Goal: Check status: Check status

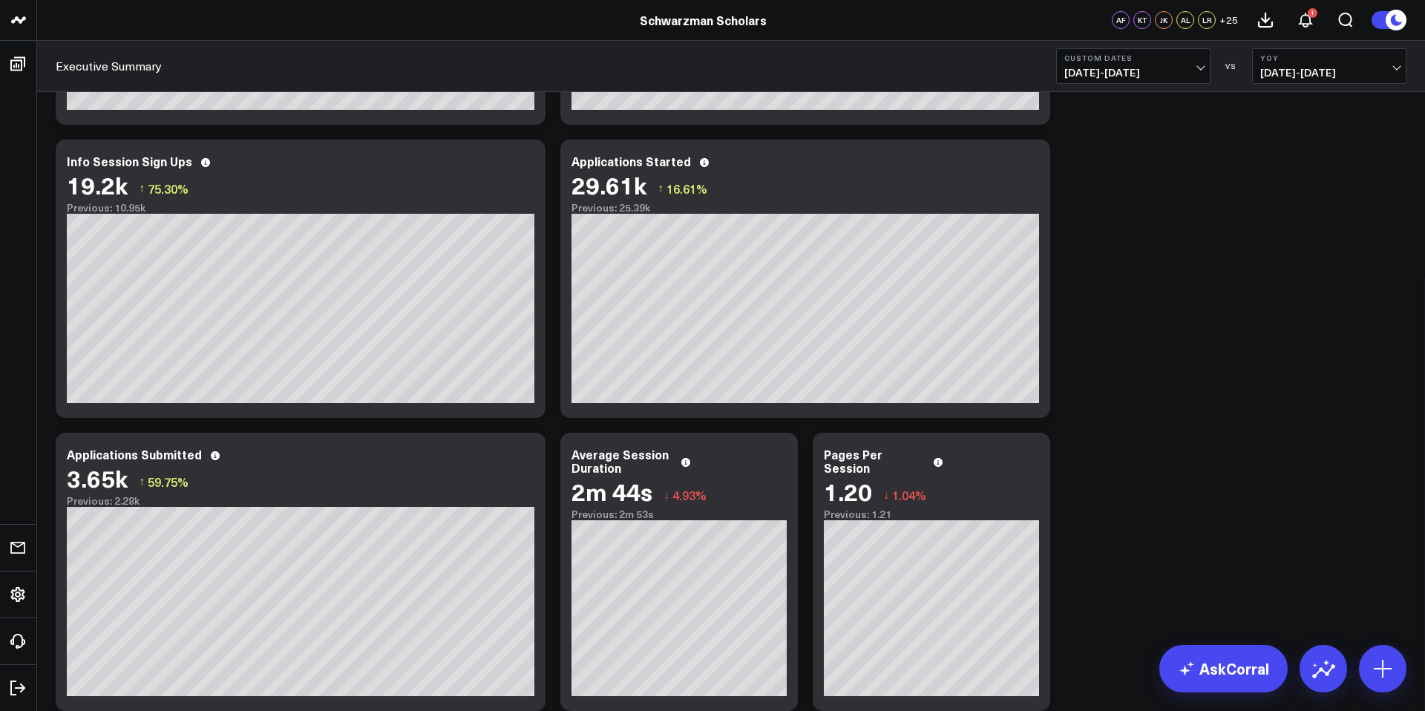
click at [1136, 71] on span "[DATE] - [DATE]" at bounding box center [1133, 73] width 138 height 12
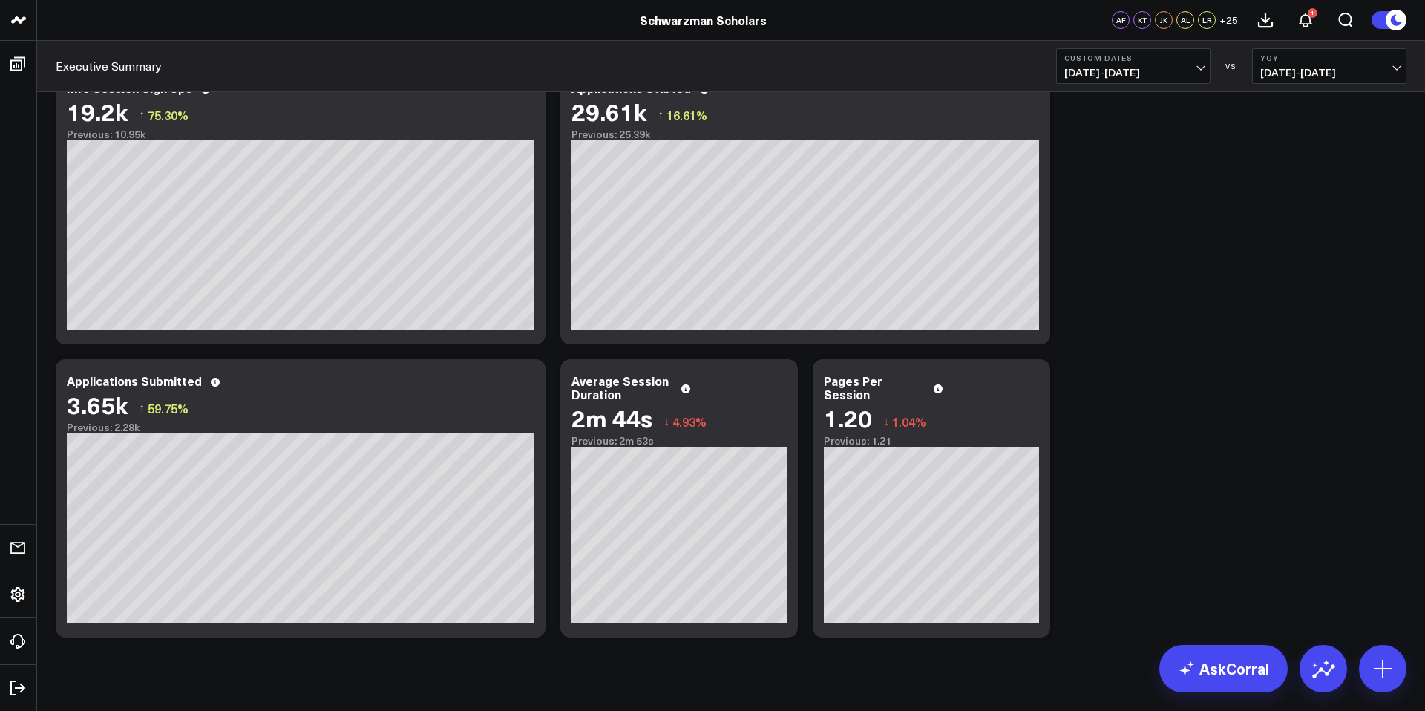
scroll to position [1312, 0]
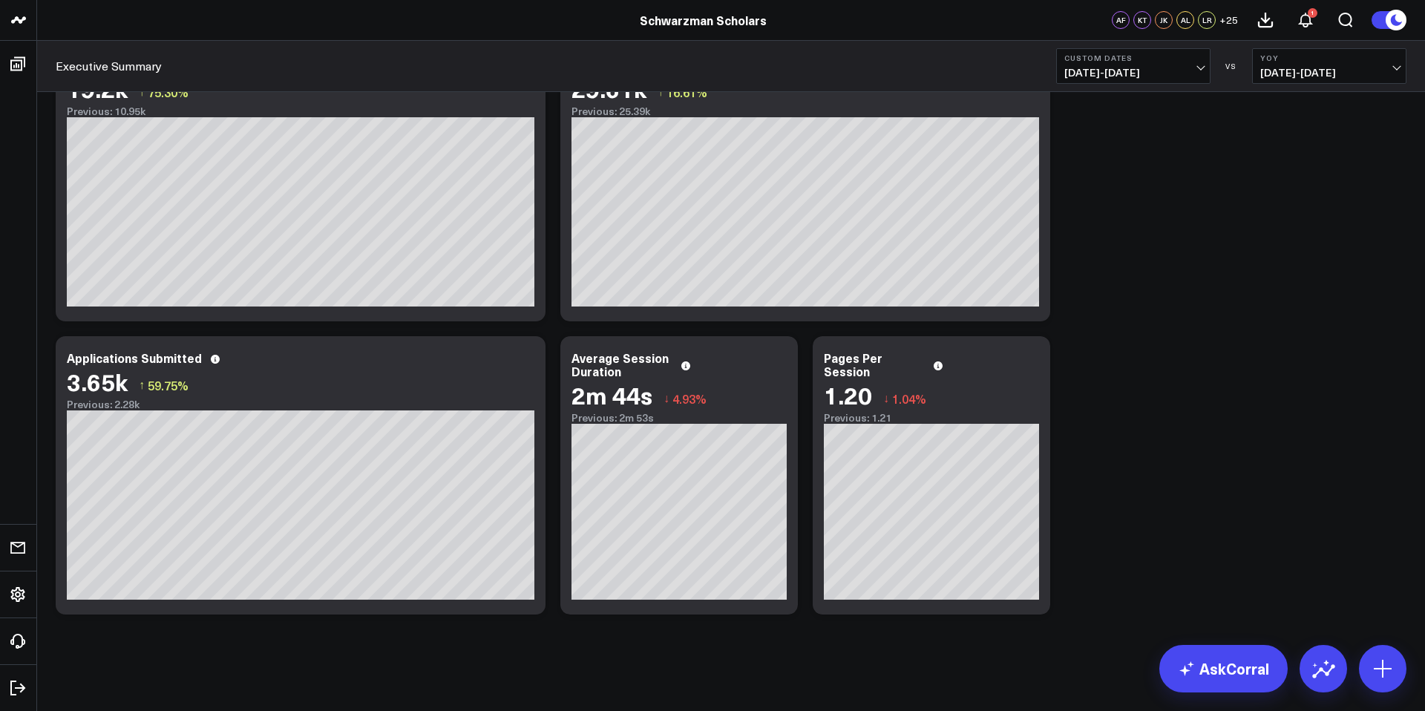
click at [1078, 68] on span "[DATE] - [DATE]" at bounding box center [1133, 73] width 138 height 12
click at [1111, 68] on span "[DATE] - [DATE]" at bounding box center [1133, 73] width 138 height 12
click at [1110, 99] on link "[DATE]" at bounding box center [1133, 98] width 153 height 28
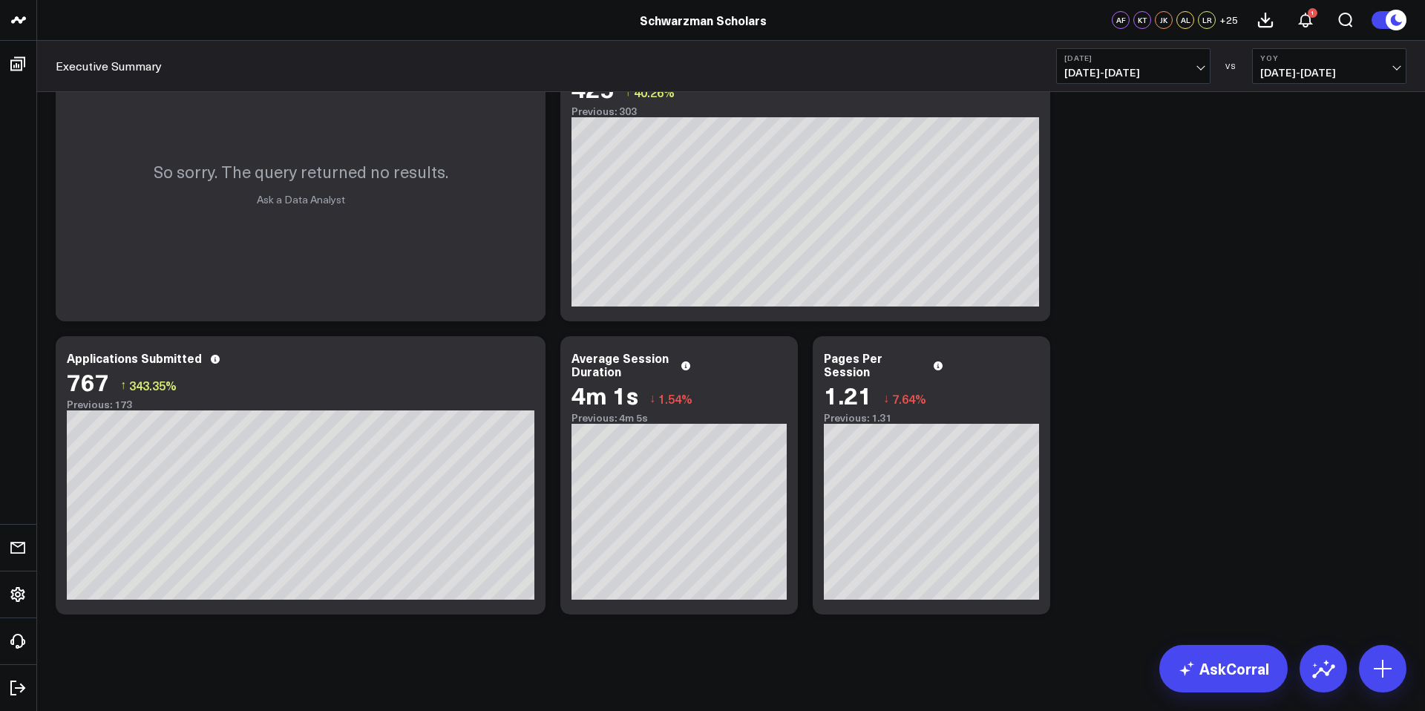
click at [1112, 67] on span "[DATE] - [DATE]" at bounding box center [1133, 73] width 138 height 12
click at [1135, 71] on span "[DATE] - [DATE]" at bounding box center [1133, 73] width 138 height 12
click at [1115, 469] on link "Custom Dates" at bounding box center [1133, 474] width 153 height 28
select select "8"
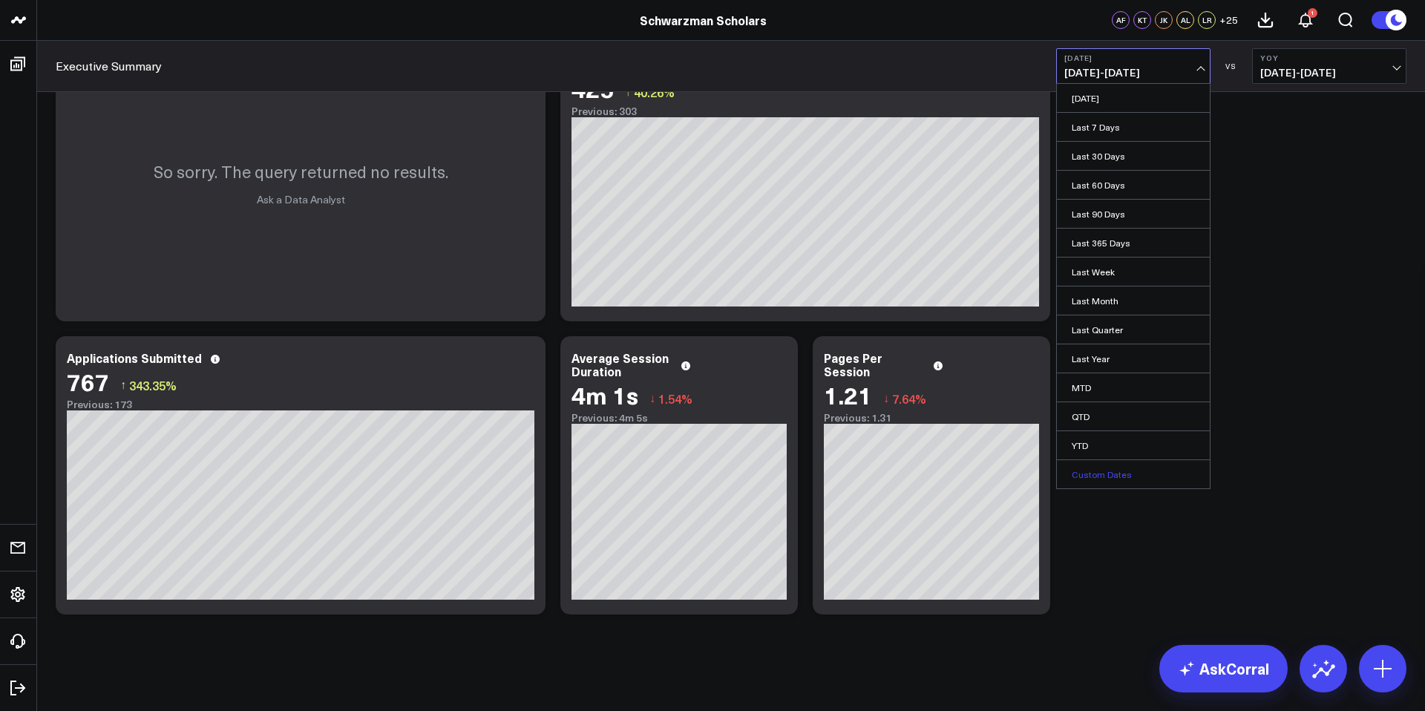
select select "2025"
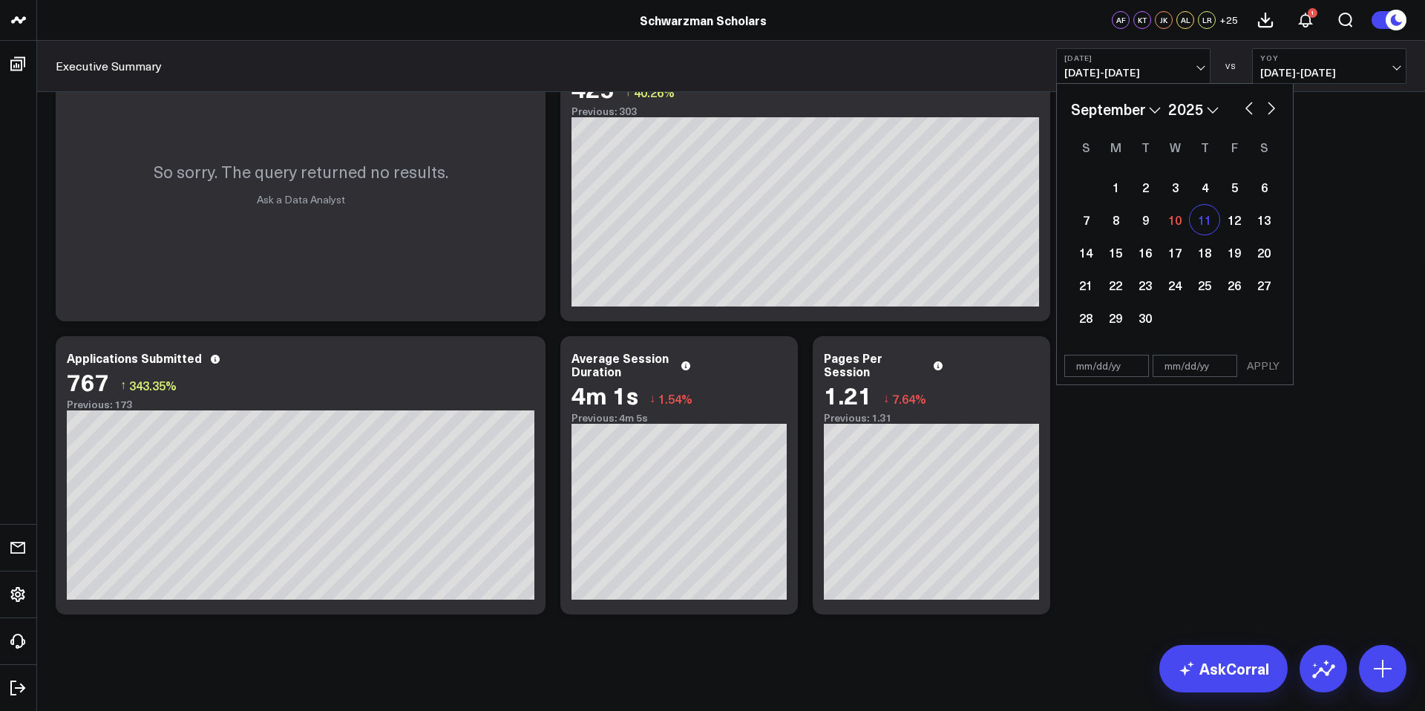
click at [1212, 220] on div "11" at bounding box center [1205, 220] width 30 height 30
type input "[DATE]"
select select "8"
select select "2025"
click at [1212, 227] on div "11" at bounding box center [1205, 220] width 30 height 30
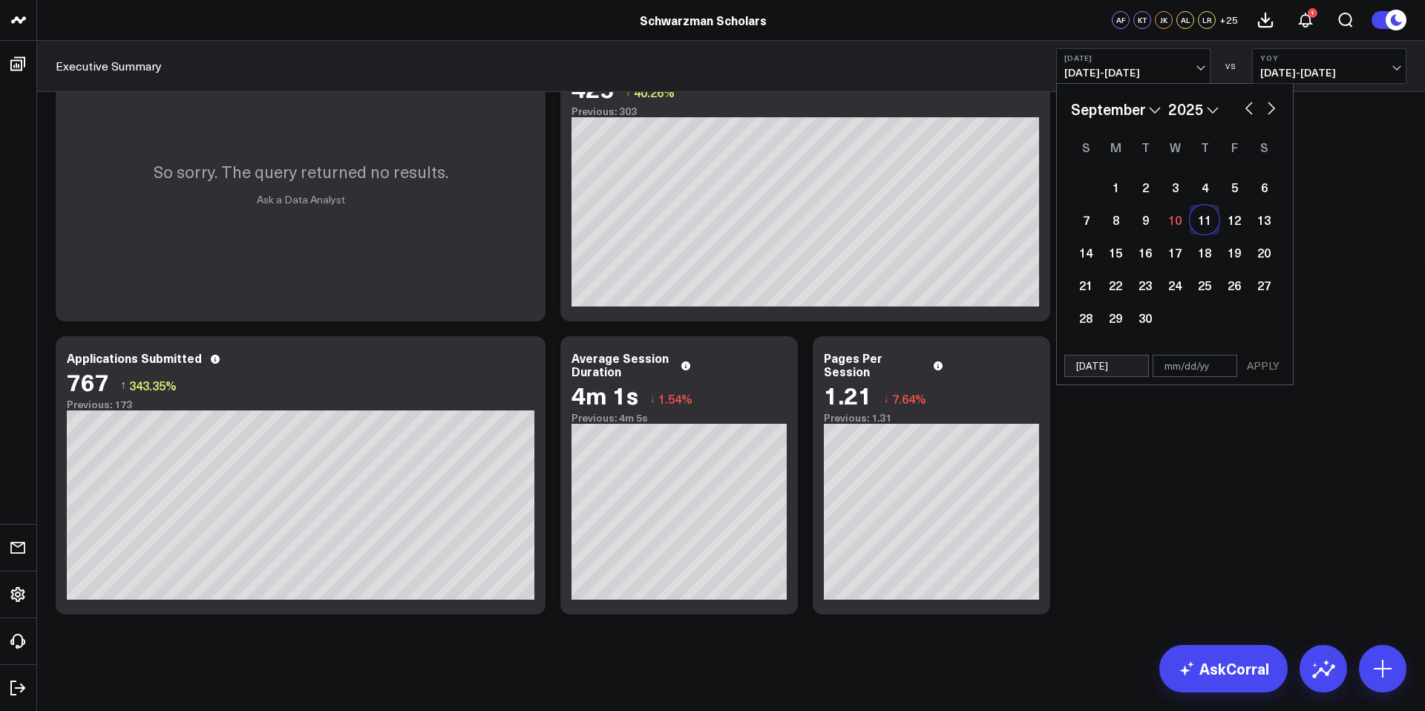
type input "[DATE]"
select select "8"
select select "2025"
click at [1262, 370] on button "APPLY" at bounding box center [1263, 366] width 45 height 22
